Goal: Check status: Check status

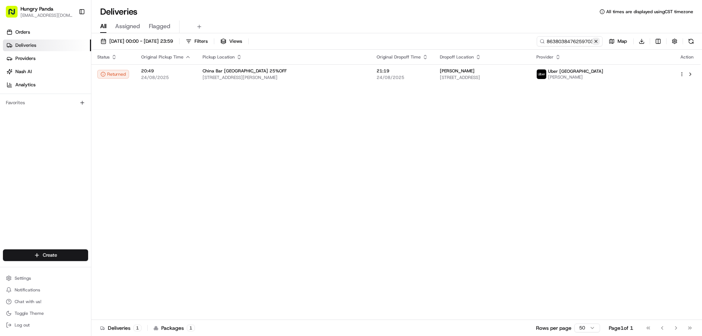
click at [596, 43] on button at bounding box center [595, 41] width 7 height 7
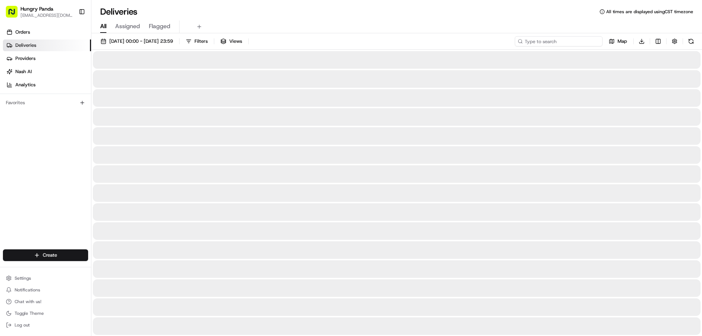
click at [585, 42] on input at bounding box center [559, 41] width 88 height 10
paste input "134908983645675525701"
type input "134908983645675525701"
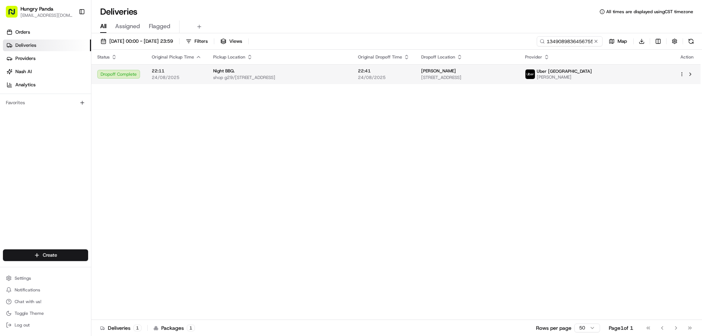
click at [456, 71] on span "[PERSON_NAME]" at bounding box center [438, 71] width 35 height 6
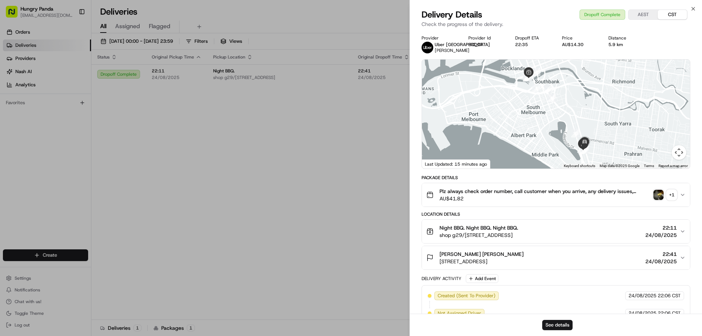
click at [670, 196] on div "+ 1" at bounding box center [671, 195] width 10 height 10
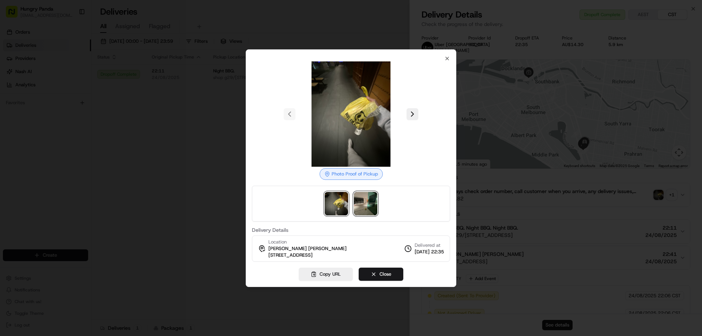
click at [372, 206] on img at bounding box center [365, 203] width 23 height 23
